Goal: Transaction & Acquisition: Purchase product/service

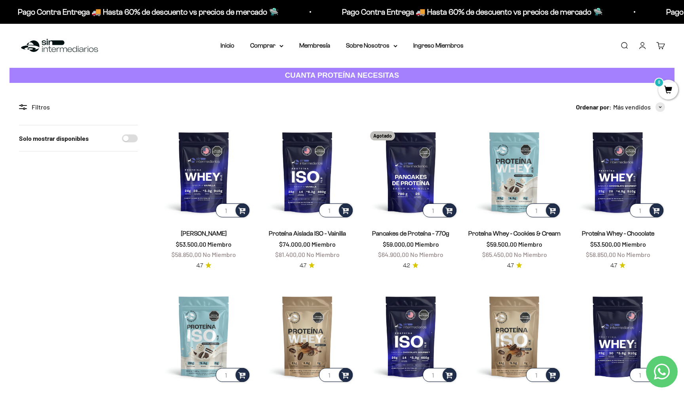
click at [278, 51] on div "Menú Buscar Inicio Comprar Proteínas Ver Todos Whey Iso Vegan Pancakes Pre-Entr…" at bounding box center [342, 46] width 684 height 44
click at [286, 46] on nav "Inicio Comprar Proteínas Ver Todos Whey Iso Vegan" at bounding box center [342, 45] width 243 height 10
click at [281, 46] on icon at bounding box center [281, 46] width 3 height 2
click at [317, 70] on summary "Proteínas" at bounding box center [287, 71] width 65 height 10
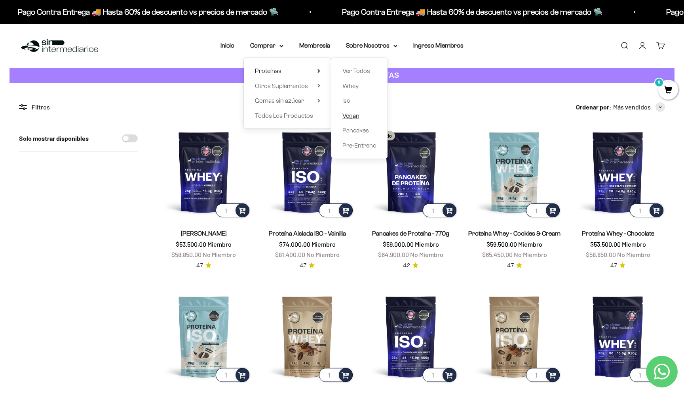
click at [353, 117] on span "Vegan" at bounding box center [351, 115] width 17 height 7
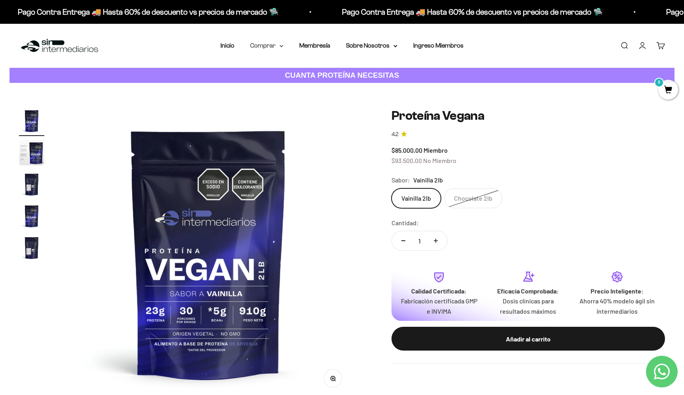
click at [274, 44] on summary "Comprar" at bounding box center [266, 45] width 33 height 10
